Goal: Task Accomplishment & Management: Use online tool/utility

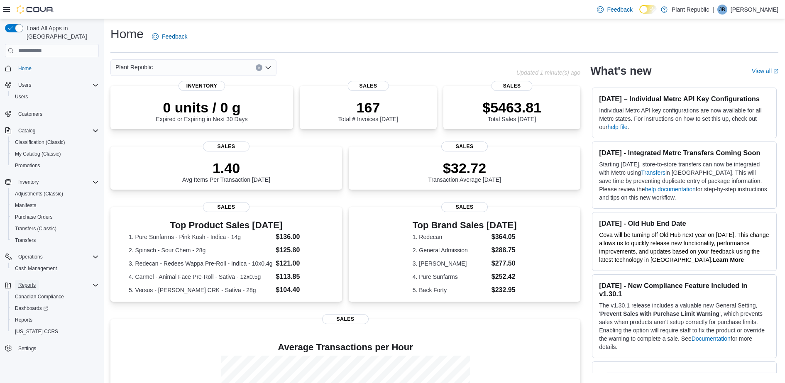
click at [25, 282] on span "Reports" at bounding box center [26, 285] width 17 height 7
click at [29, 282] on span "Reports" at bounding box center [26, 285] width 17 height 7
click at [24, 315] on span "Reports" at bounding box center [23, 320] width 17 height 10
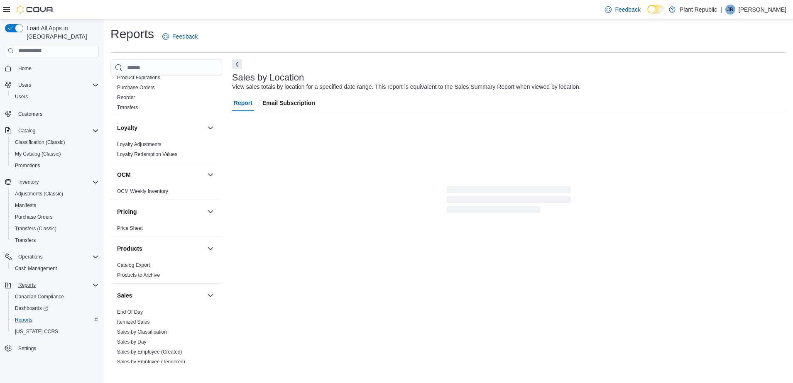
scroll to position [363, 0]
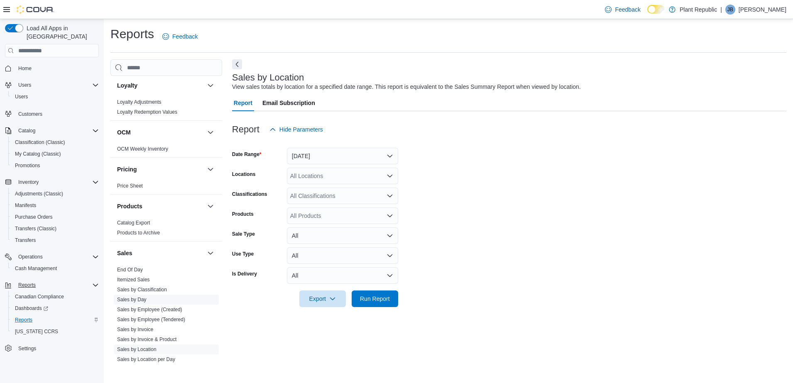
click at [144, 300] on link "Sales by Day" at bounding box center [131, 300] width 29 height 6
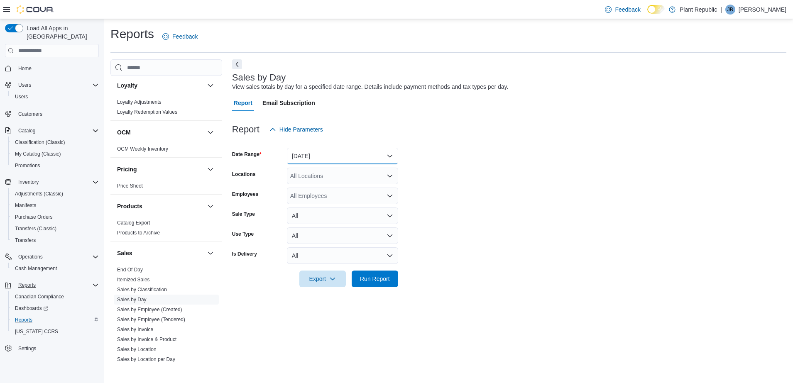
click at [383, 150] on button "[DATE]" at bounding box center [342, 156] width 111 height 17
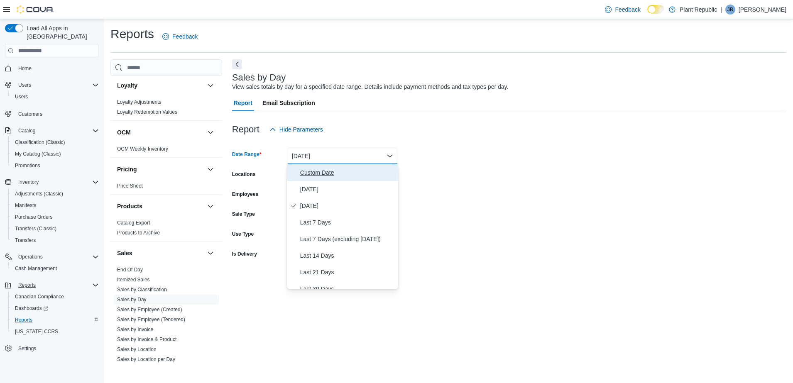
click at [319, 176] on span "Custom Date" at bounding box center [347, 173] width 95 height 10
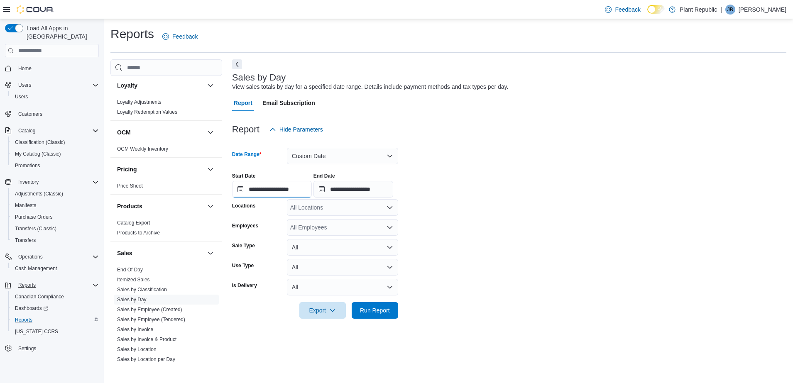
click at [311, 186] on input "**********" at bounding box center [272, 189] width 80 height 17
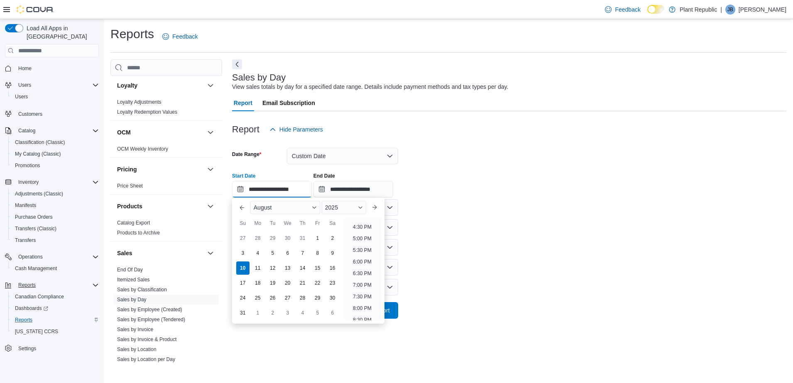
scroll to position [441, 0]
click at [361, 225] on li "7:00 PM" at bounding box center [362, 225] width 25 height 10
type input "**********"
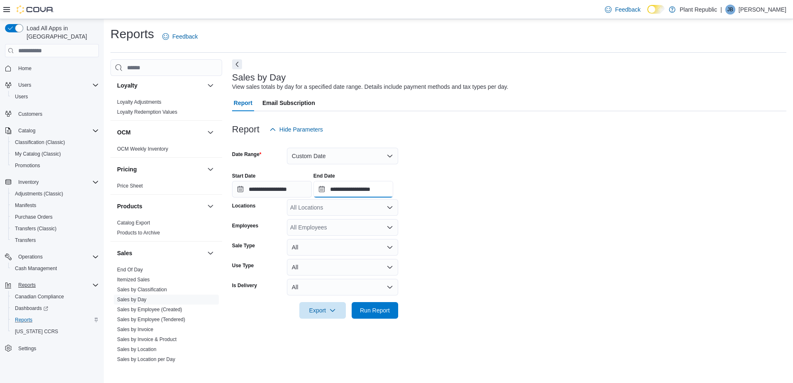
click at [393, 181] on input "**********" at bounding box center [353, 189] width 80 height 17
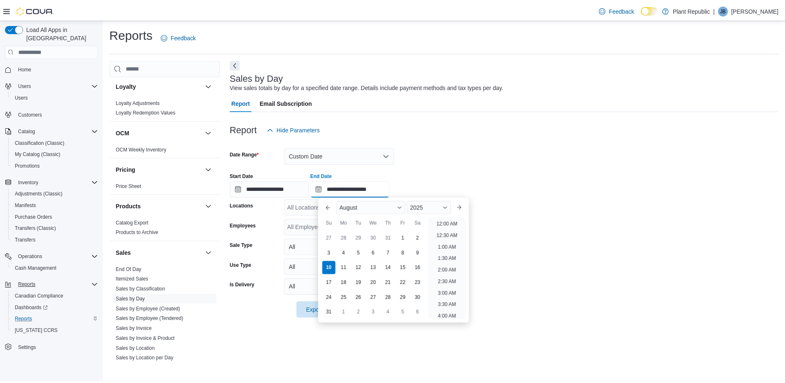
scroll to position [457, 0]
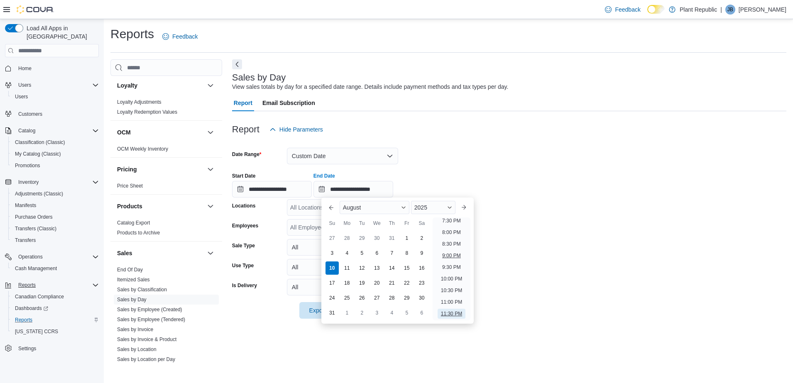
click at [457, 258] on li "9:00 PM" at bounding box center [451, 256] width 25 height 10
type input "**********"
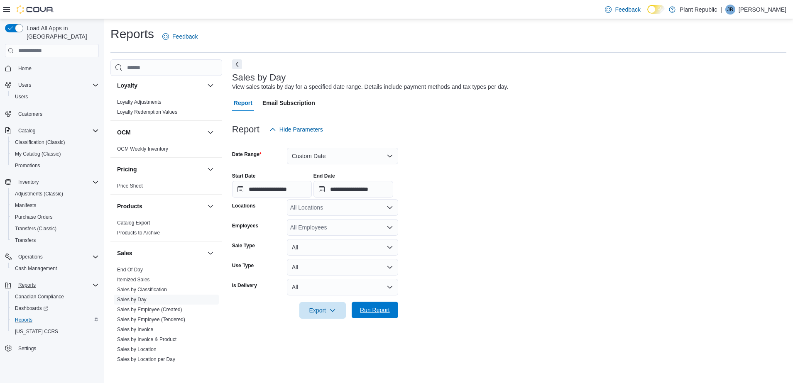
click at [375, 310] on span "Run Report" at bounding box center [375, 310] width 30 height 8
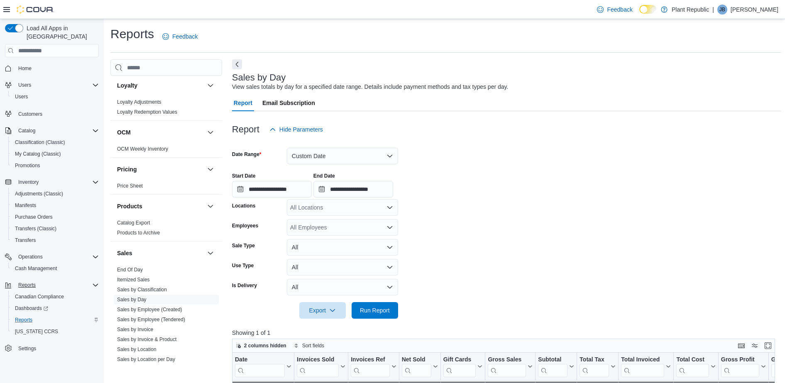
click at [370, 207] on div "All Locations" at bounding box center [342, 207] width 111 height 17
click at [331, 242] on span "15301 ON-48 #7" at bounding box center [326, 246] width 43 height 8
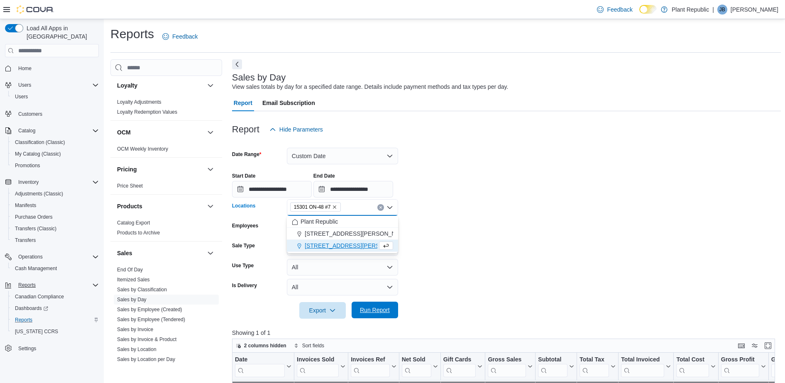
click at [376, 314] on span "Run Report" at bounding box center [375, 310] width 30 height 8
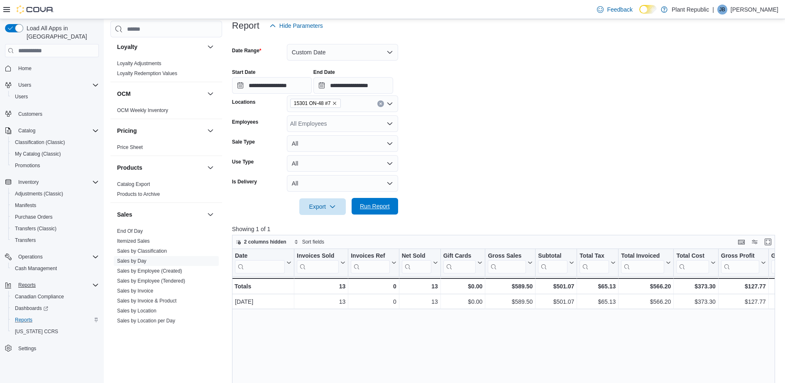
click at [382, 209] on span "Run Report" at bounding box center [375, 206] width 30 height 8
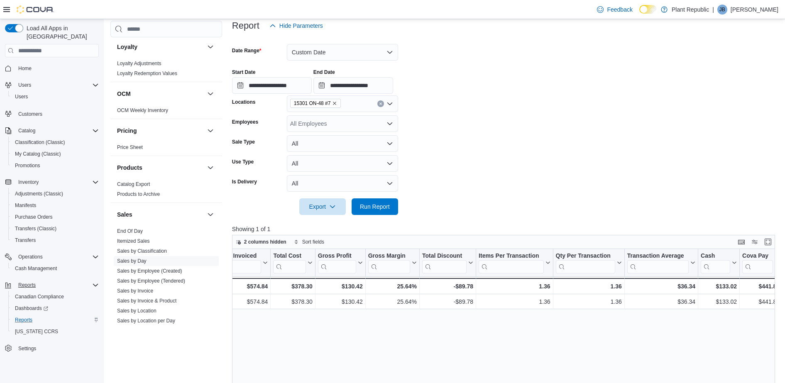
scroll to position [0, 403]
click at [379, 206] on span "Run Report" at bounding box center [375, 206] width 30 height 8
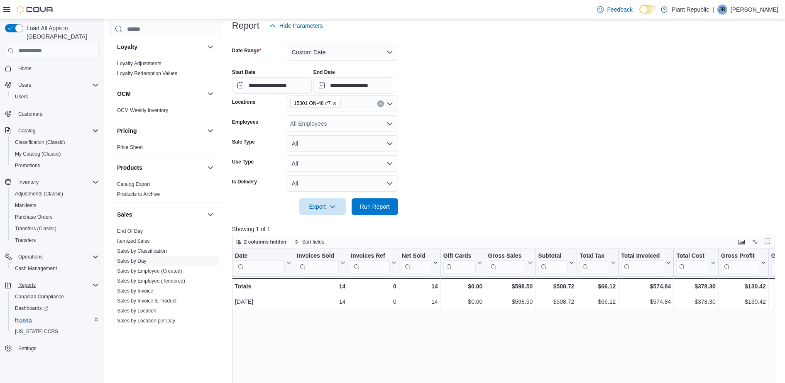
click at [369, 38] on div at bounding box center [506, 39] width 549 height 10
click at [372, 46] on button "Custom Date" at bounding box center [342, 52] width 111 height 17
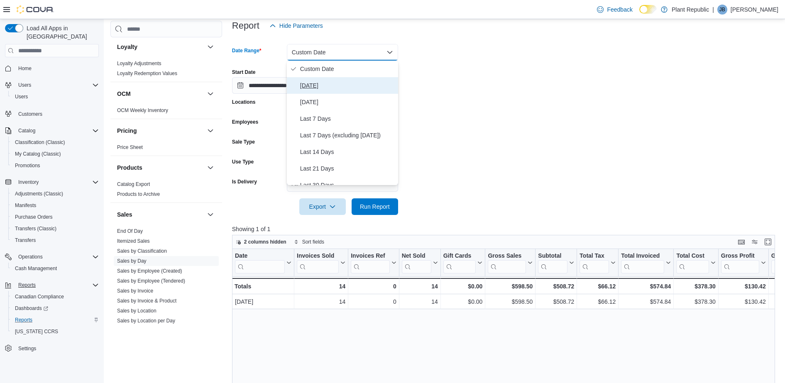
click at [309, 87] on span "[DATE]" at bounding box center [347, 86] width 95 height 10
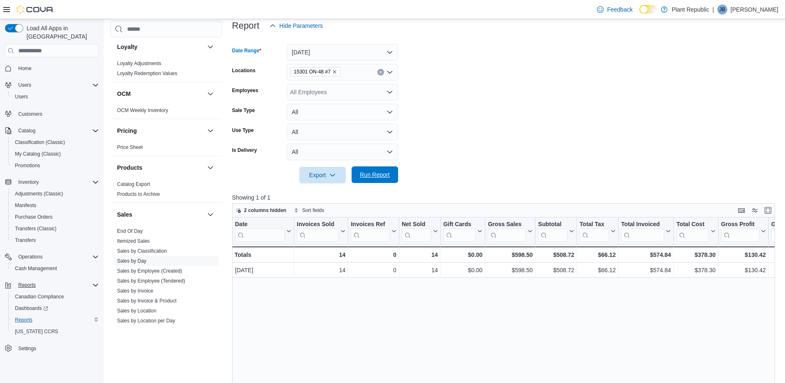
click at [376, 174] on span "Run Report" at bounding box center [375, 175] width 30 height 8
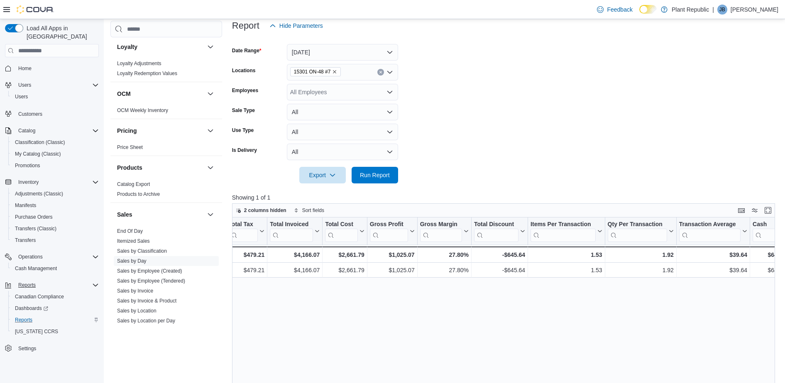
scroll to position [0, 352]
drag, startPoint x: 705, startPoint y: 289, endPoint x: 696, endPoint y: 289, distance: 9.2
drag, startPoint x: 696, startPoint y: 289, endPoint x: 539, endPoint y: 308, distance: 158.2
click at [539, 308] on div "Date Click to view column header actions Invoices Sold Click to view column hea…" at bounding box center [506, 364] width 549 height 292
